Goal: Task Accomplishment & Management: Manage account settings

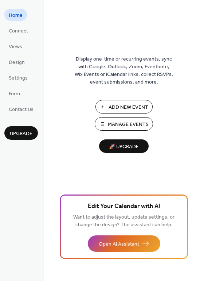
click at [126, 123] on span "Manage Events" at bounding box center [128, 125] width 41 height 8
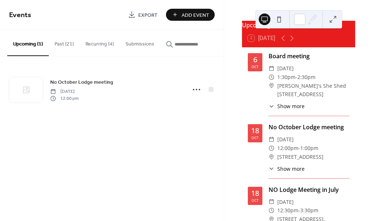
scroll to position [50, 0]
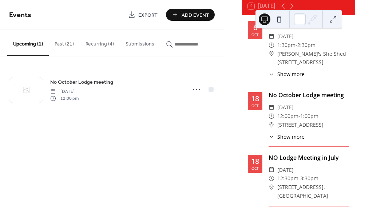
click at [296, 169] on div "NO Lodge Meeting in July ​ [DATE] ​ 12:30pm - 3:30pm ​ [STREET_ADDRESS][GEOGRAP…" at bounding box center [309, 179] width 81 height 53
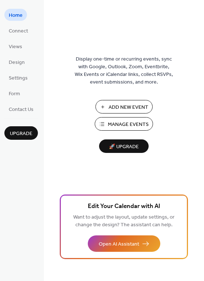
click at [130, 122] on span "Manage Events" at bounding box center [128, 125] width 41 height 8
click at [125, 122] on span "Manage Events" at bounding box center [128, 125] width 41 height 8
click at [128, 122] on span "Manage Events" at bounding box center [128, 125] width 41 height 8
click at [128, 123] on span "Manage Events" at bounding box center [128, 125] width 41 height 8
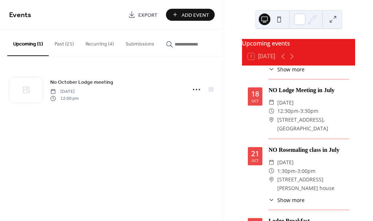
scroll to position [118, 0]
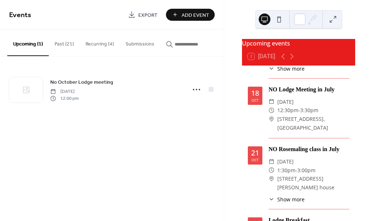
click at [288, 101] on div "NO Lodge Meeting in July ​ [DATE] ​ 12:30pm - 3:30pm ​ [STREET_ADDRESS][GEOGRAP…" at bounding box center [309, 111] width 81 height 53
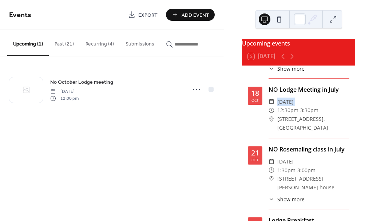
click at [288, 101] on div "NO Lodge Meeting in July ​ [DATE] ​ 12:30pm - 3:30pm ​ [STREET_ADDRESS][GEOGRAP…" at bounding box center [309, 111] width 81 height 53
click at [288, 101] on div "NO Lodge Meeting in July ​ Saturday, October 18, 2025 ​ 12:30pm - 3:30pm ​ 3241…" at bounding box center [309, 111] width 81 height 53
click at [275, 93] on div "NO Lodge Meeting in July" at bounding box center [309, 89] width 81 height 9
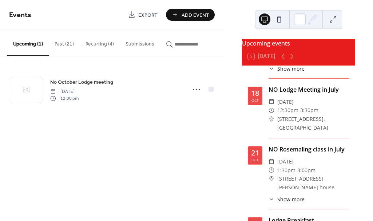
click at [275, 93] on div "NO Lodge Meeting in July" at bounding box center [309, 89] width 81 height 9
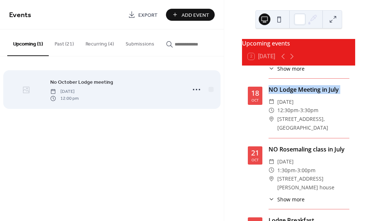
click at [33, 90] on div at bounding box center [26, 90] width 34 height 26
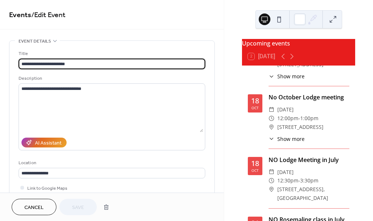
scroll to position [49, 0]
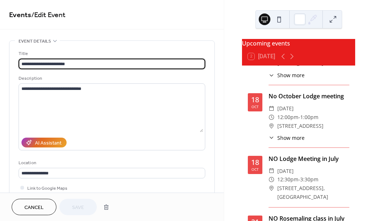
click at [291, 163] on div "NO Lodge Meeting in July" at bounding box center [309, 158] width 81 height 9
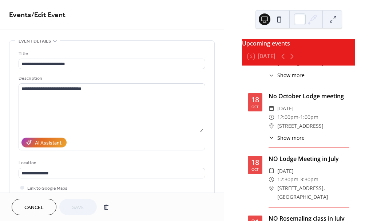
click at [291, 163] on div "NO Lodge Meeting in July" at bounding box center [309, 158] width 81 height 9
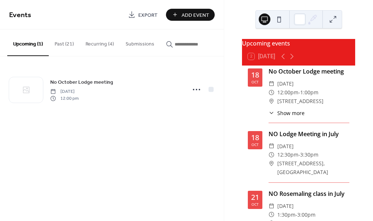
scroll to position [75, 0]
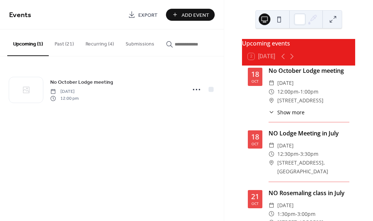
click at [293, 142] on div "NO Lodge Meeting in July ​ Saturday, October 18, 2025 ​ 12:30pm - 3:30pm ​ 3241…" at bounding box center [309, 155] width 81 height 53
click at [293, 138] on div "NO Lodge Meeting in July" at bounding box center [309, 133] width 81 height 9
click at [256, 139] on div "18" at bounding box center [255, 136] width 8 height 7
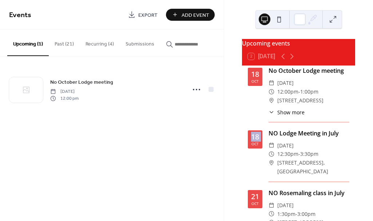
click at [256, 139] on div "18" at bounding box center [255, 136] width 8 height 7
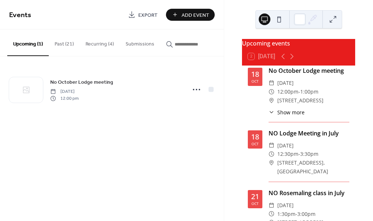
click at [287, 138] on div "NO Lodge Meeting in July" at bounding box center [309, 133] width 81 height 9
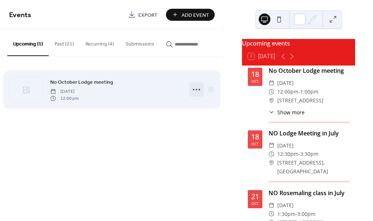
click at [199, 90] on icon at bounding box center [197, 90] width 12 height 12
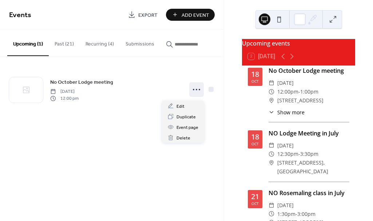
click at [217, 160] on div "Events Export Add Event Upcoming (1) Past (21) Recurring (4) Submissions No Oct…" at bounding box center [112, 110] width 224 height 221
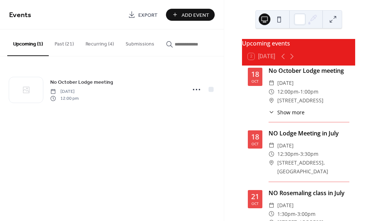
click at [292, 149] on span "[DATE]" at bounding box center [286, 145] width 16 height 9
click at [280, 163] on span "3241 E Road, Picture Ranch Clubhouse" at bounding box center [314, 166] width 72 height 17
click at [251, 173] on div "18 Oct NO Lodge Meeting in July ​ Saturday, October 18, 2025 ​ 12:30pm - 3:30pm…" at bounding box center [299, 155] width 102 height 53
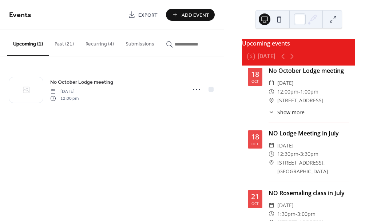
click at [251, 173] on div "18 Oct NO Lodge Meeting in July ​ Saturday, October 18, 2025 ​ 12:30pm - 3:30pm…" at bounding box center [299, 155] width 102 height 53
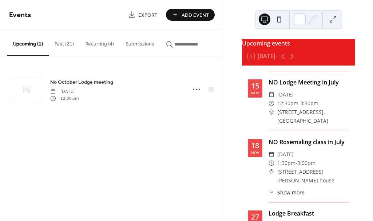
scroll to position [413, 0]
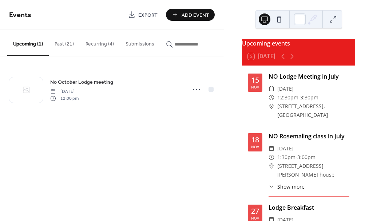
click at [98, 44] on button "Recurring (4)" at bounding box center [100, 43] width 40 height 26
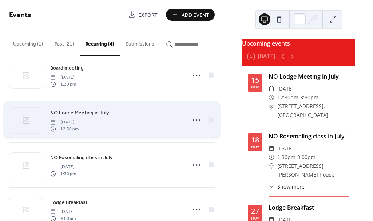
scroll to position [16, 0]
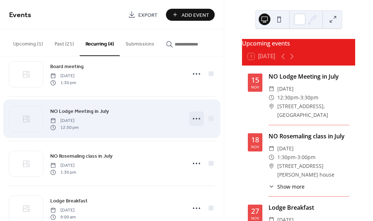
click at [197, 118] on icon at bounding box center [197, 119] width 12 height 12
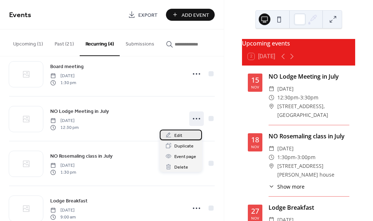
click at [179, 136] on span "Edit" at bounding box center [179, 136] width 8 height 8
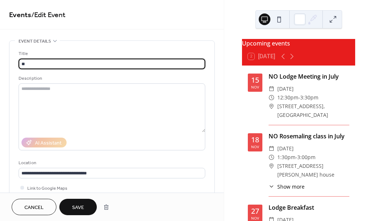
type input "*"
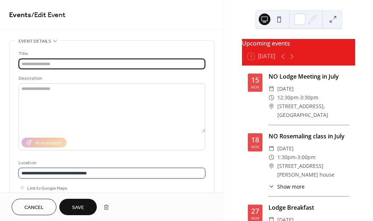
click at [96, 173] on input "**********" at bounding box center [112, 173] width 187 height 11
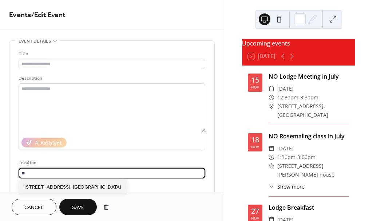
type input "*"
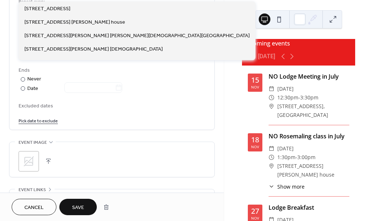
scroll to position [396, 0]
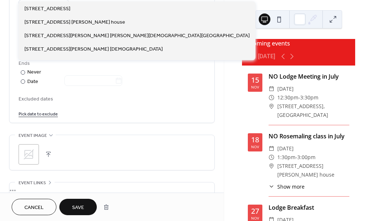
click at [75, 204] on span "Save" at bounding box center [78, 208] width 12 height 8
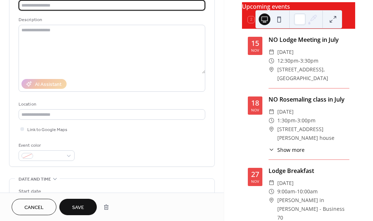
scroll to position [0, 0]
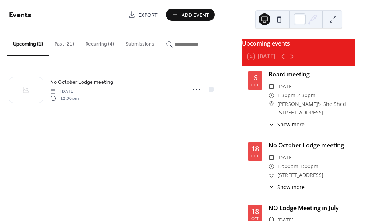
click at [95, 44] on button "Recurring (4)" at bounding box center [100, 43] width 40 height 26
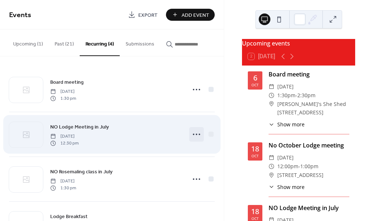
click at [196, 136] on icon at bounding box center [197, 135] width 12 height 12
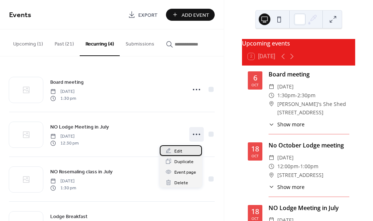
click at [179, 149] on span "Edit" at bounding box center [179, 152] width 8 height 8
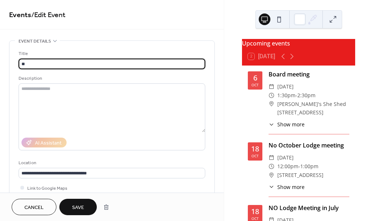
type input "*"
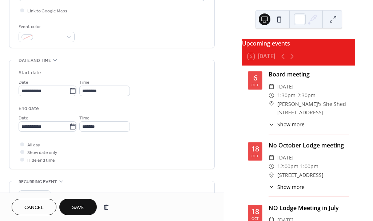
scroll to position [178, 0]
click at [106, 205] on button "button" at bounding box center [106, 207] width 13 height 15
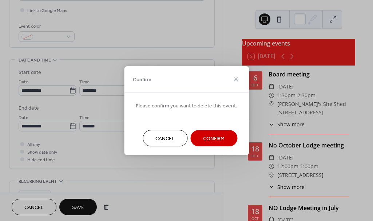
click at [212, 136] on span "Confirm" at bounding box center [213, 139] width 21 height 8
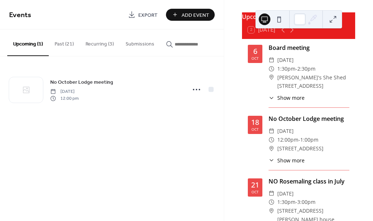
scroll to position [50, 0]
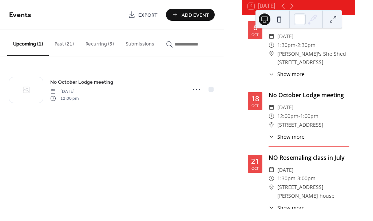
click at [100, 44] on button "Recurring (3)" at bounding box center [100, 43] width 40 height 26
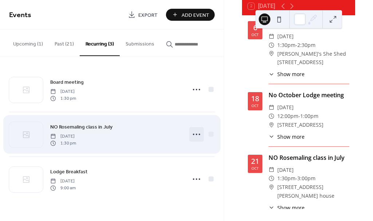
click at [197, 136] on icon at bounding box center [197, 135] width 12 height 12
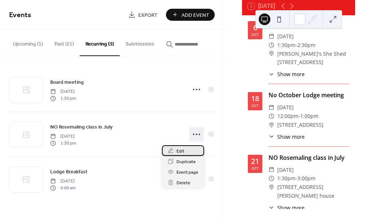
click at [181, 150] on span "Edit" at bounding box center [181, 152] width 8 height 8
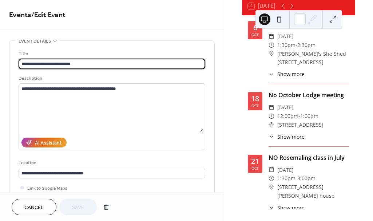
drag, startPoint x: 78, startPoint y: 63, endPoint x: 25, endPoint y: 59, distance: 52.6
click at [25, 59] on input "**********" at bounding box center [112, 64] width 187 height 11
type input "**********"
click at [79, 204] on span "Save" at bounding box center [78, 208] width 12 height 8
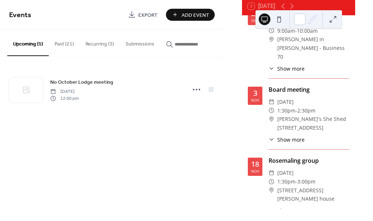
scroll to position [219, 0]
click at [250, 131] on div "3 Nov Board meeting ​ Monday, November 3, 2025 ​ 1:30pm - 2:30pm ​ Glady's She …" at bounding box center [299, 117] width 102 height 64
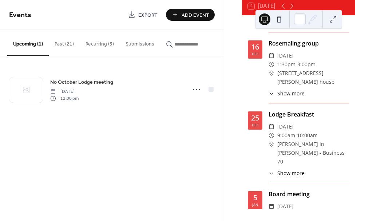
scroll to position [560, 0]
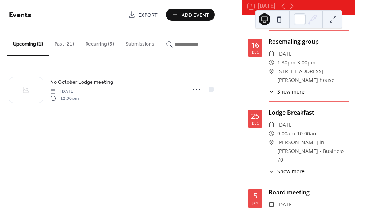
click at [102, 44] on button "Recurring (3)" at bounding box center [100, 43] width 40 height 26
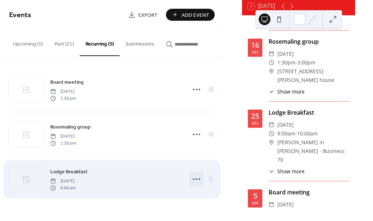
click at [197, 179] on icon at bounding box center [197, 179] width 12 height 12
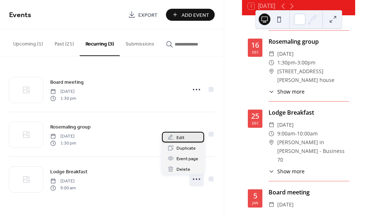
click at [182, 136] on span "Edit" at bounding box center [181, 138] width 8 height 8
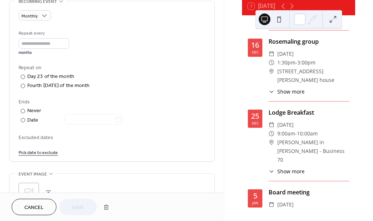
scroll to position [359, 0]
click at [36, 152] on link "Pick date to exclude" at bounding box center [38, 152] width 39 height 8
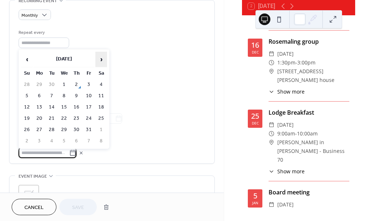
click at [101, 58] on span "›" at bounding box center [101, 59] width 11 height 15
click at [75, 116] on td "25" at bounding box center [77, 118] width 12 height 11
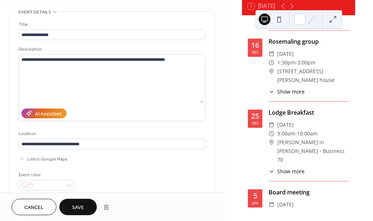
scroll to position [0, 0]
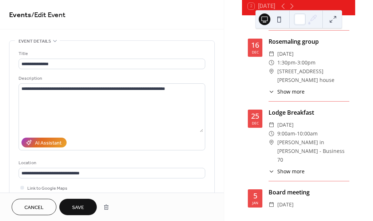
click at [76, 205] on span "Save" at bounding box center [78, 208] width 12 height 8
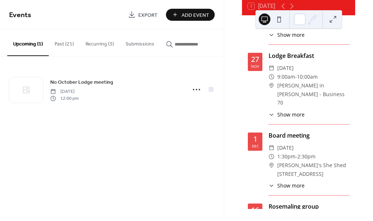
scroll to position [395, 0]
click at [299, 60] on div "Lodge Breakfast" at bounding box center [309, 56] width 81 height 9
click at [102, 43] on button "Recurring (3)" at bounding box center [100, 43] width 40 height 26
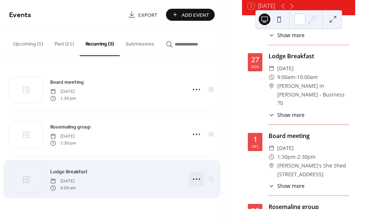
click at [197, 179] on icon at bounding box center [197, 179] width 12 height 12
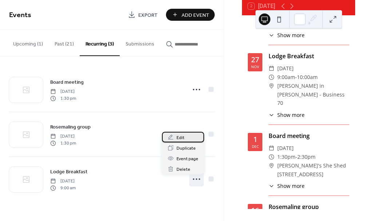
click at [184, 135] on span "Edit" at bounding box center [181, 138] width 8 height 8
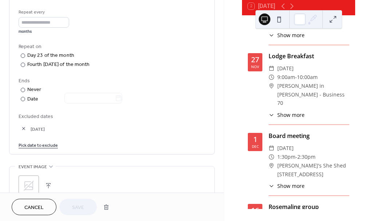
scroll to position [379, 0]
click at [36, 144] on link "Pick date to exclude" at bounding box center [38, 145] width 39 height 8
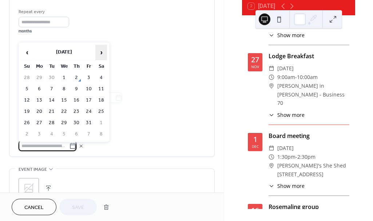
click at [101, 51] on span "›" at bounding box center [101, 52] width 11 height 15
click at [77, 120] on td "27" at bounding box center [77, 123] width 12 height 11
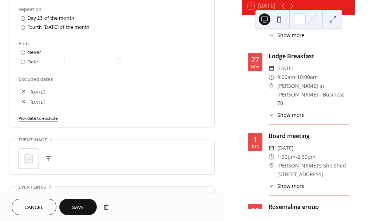
scroll to position [419, 0]
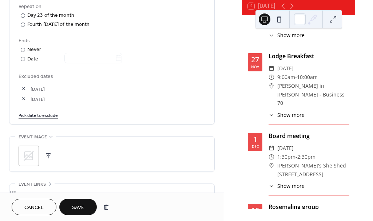
click at [81, 204] on span "Save" at bounding box center [78, 208] width 12 height 8
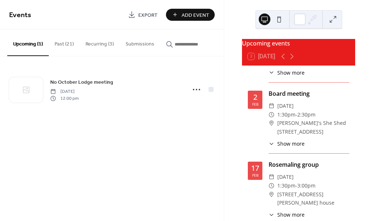
scroll to position [773, 0]
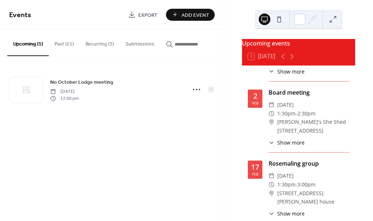
click at [198, 11] on span "Add Event" at bounding box center [196, 15] width 28 height 8
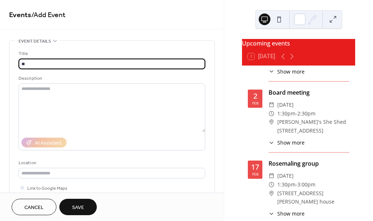
type input "*"
type input "**********"
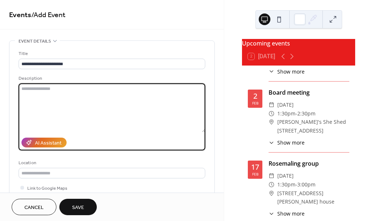
click at [28, 88] on textarea at bounding box center [112, 107] width 187 height 49
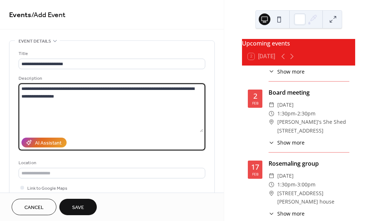
click at [24, 89] on textarea "**********" at bounding box center [111, 107] width 185 height 49
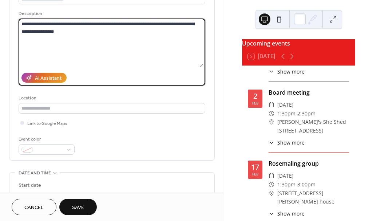
scroll to position [71, 0]
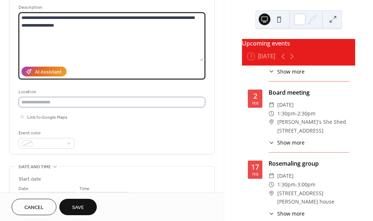
type textarea "**********"
click at [26, 101] on input "text" at bounding box center [112, 102] width 187 height 11
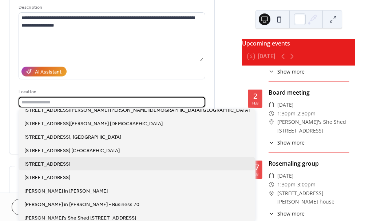
scroll to position [0, 0]
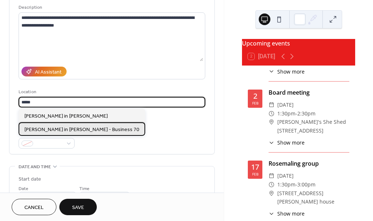
click at [41, 129] on span "[PERSON_NAME] in [PERSON_NAME] - Business 70" at bounding box center [81, 130] width 115 height 8
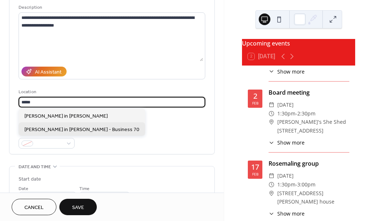
type input "**********"
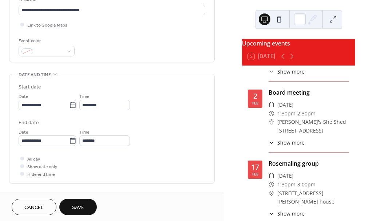
scroll to position [164, 0]
click at [76, 103] on icon at bounding box center [72, 104] width 7 height 7
click at [69, 103] on input "**********" at bounding box center [44, 104] width 51 height 11
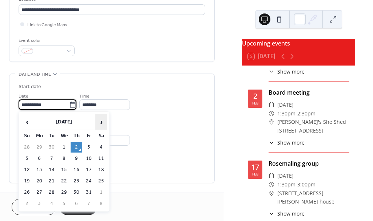
click at [100, 120] on span "›" at bounding box center [101, 122] width 11 height 15
click at [74, 145] on td "4" at bounding box center [77, 147] width 12 height 11
type input "**********"
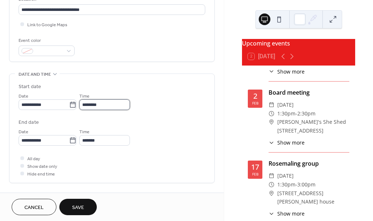
click at [107, 106] on input "********" at bounding box center [104, 104] width 51 height 11
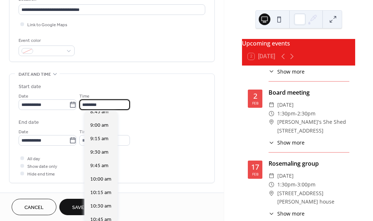
scroll to position [478, 0]
click at [102, 125] on span "9:00 am" at bounding box center [99, 126] width 18 height 8
type input "*******"
type input "********"
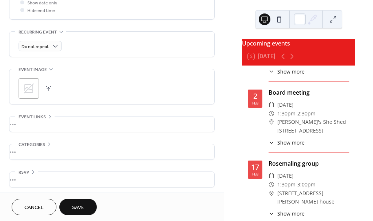
scroll to position [329, 0]
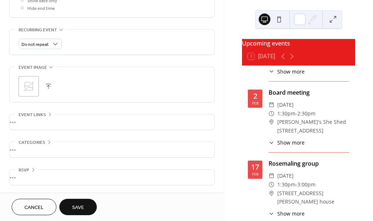
click at [80, 204] on span "Save" at bounding box center [78, 208] width 12 height 8
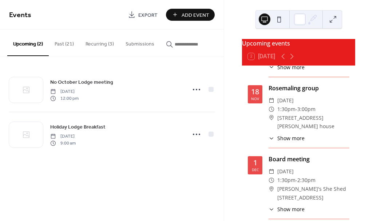
scroll to position [343, 0]
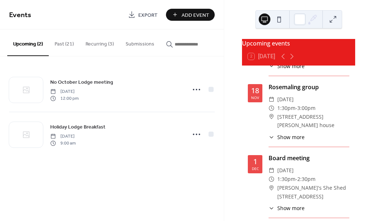
click at [97, 47] on button "Recurring (3)" at bounding box center [100, 43] width 40 height 26
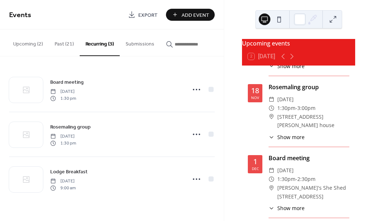
click at [64, 42] on button "Past (21)" at bounding box center [64, 43] width 31 height 26
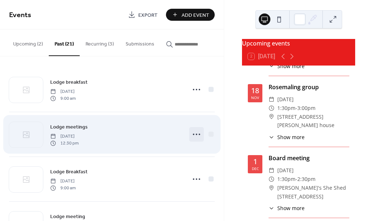
click at [196, 135] on circle at bounding box center [196, 134] width 1 height 1
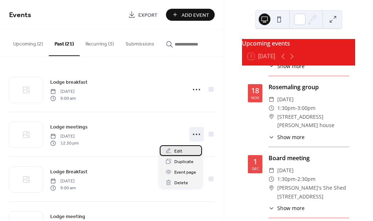
click at [178, 149] on span "Edit" at bounding box center [179, 152] width 8 height 8
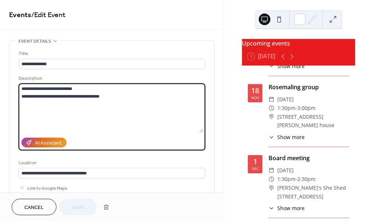
drag, startPoint x: 80, startPoint y: 89, endPoint x: 20, endPoint y: 87, distance: 59.4
click at [20, 87] on textarea "**********" at bounding box center [111, 107] width 185 height 49
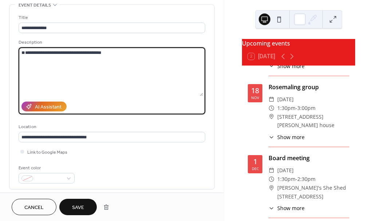
scroll to position [39, 0]
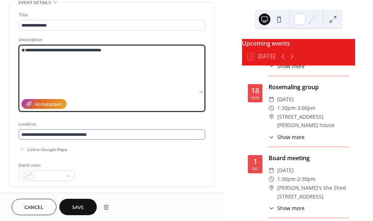
type textarea "**********"
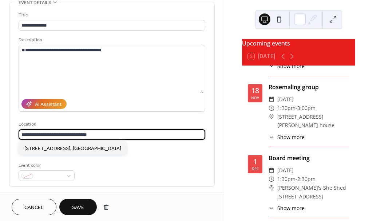
drag, startPoint x: 96, startPoint y: 133, endPoint x: 19, endPoint y: 132, distance: 77.3
click at [19, 132] on input "**********" at bounding box center [112, 134] width 187 height 11
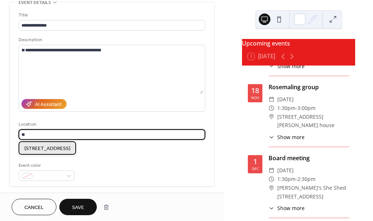
click at [38, 148] on span "[STREET_ADDRESS]" at bounding box center [47, 149] width 46 height 8
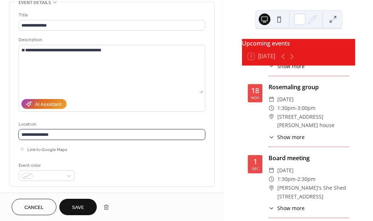
click at [59, 133] on input "**********" at bounding box center [112, 134] width 187 height 11
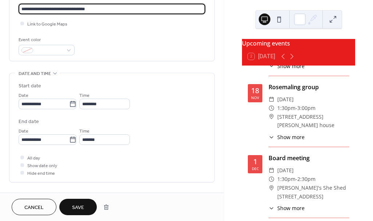
scroll to position [165, 0]
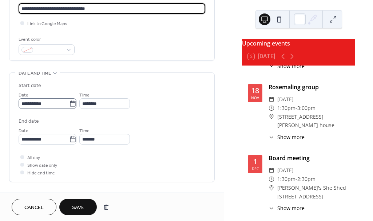
type input "**********"
click at [74, 101] on icon at bounding box center [72, 103] width 7 height 7
click at [69, 101] on input "**********" at bounding box center [44, 103] width 51 height 11
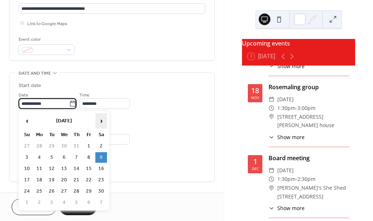
click at [101, 120] on span "›" at bounding box center [101, 121] width 11 height 15
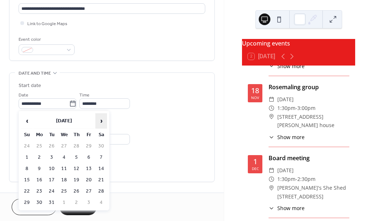
click at [101, 120] on span "›" at bounding box center [101, 121] width 11 height 15
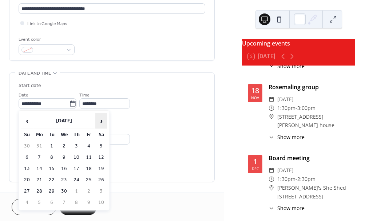
click at [101, 120] on span "›" at bounding box center [101, 121] width 11 height 15
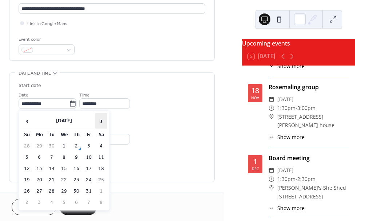
click at [101, 120] on span "›" at bounding box center [101, 121] width 11 height 15
click at [101, 165] on td "15" at bounding box center [101, 169] width 12 height 11
type input "**********"
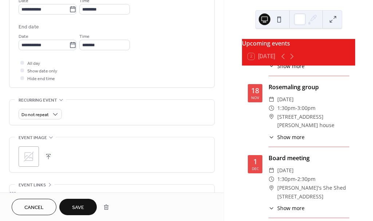
scroll to position [261, 0]
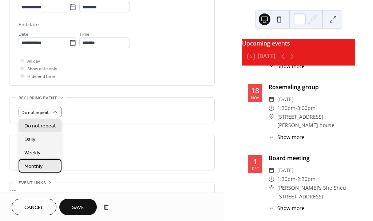
click at [39, 167] on span "Monthly" at bounding box center [33, 167] width 18 height 8
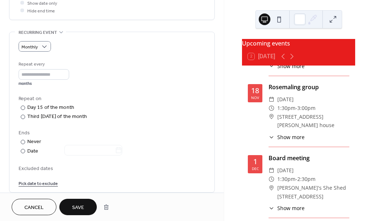
scroll to position [328, 0]
click at [22, 116] on div at bounding box center [23, 116] width 4 height 4
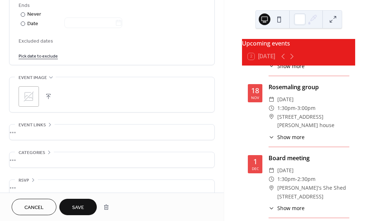
scroll to position [465, 0]
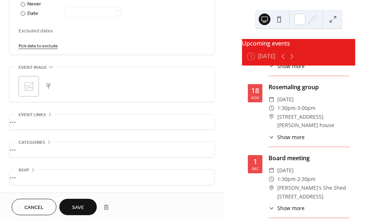
click at [79, 202] on button "Save" at bounding box center [78, 207] width 38 height 16
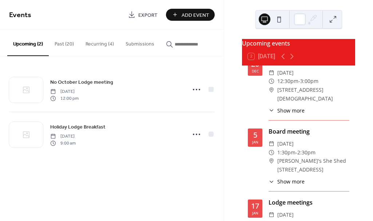
scroll to position [729, 0]
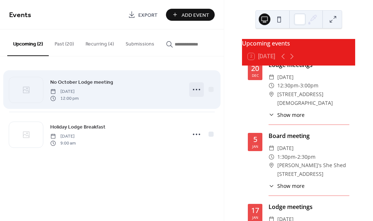
click at [197, 89] on icon at bounding box center [197, 90] width 12 height 12
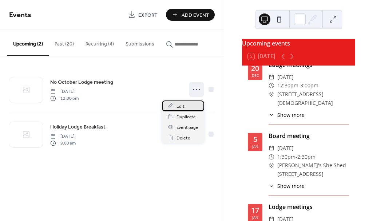
click at [181, 104] on span "Edit" at bounding box center [181, 107] width 8 height 8
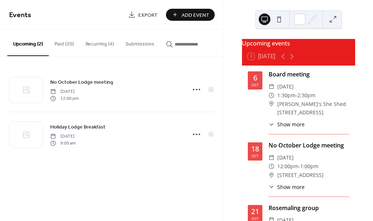
click at [102, 42] on button "Recurring (4)" at bounding box center [100, 43] width 40 height 26
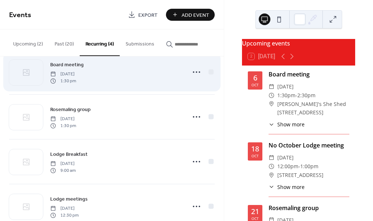
scroll to position [38, 0]
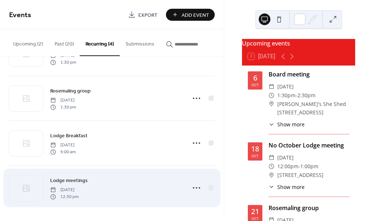
click at [81, 179] on span "Lodge meetings" at bounding box center [69, 181] width 38 height 8
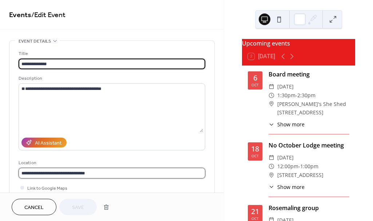
click at [96, 173] on input "**********" at bounding box center [112, 173] width 187 height 11
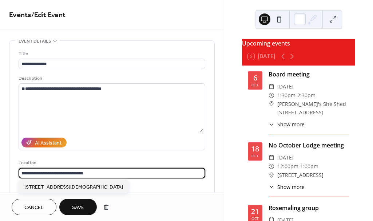
type input "**********"
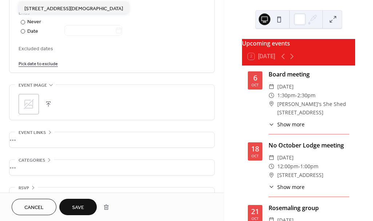
scroll to position [465, 0]
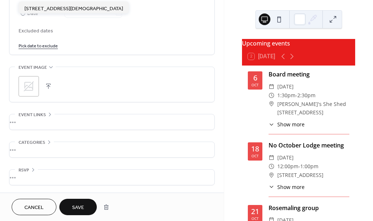
click at [81, 204] on span "Save" at bounding box center [78, 208] width 12 height 8
